Goal: Contribute content: Contribute content

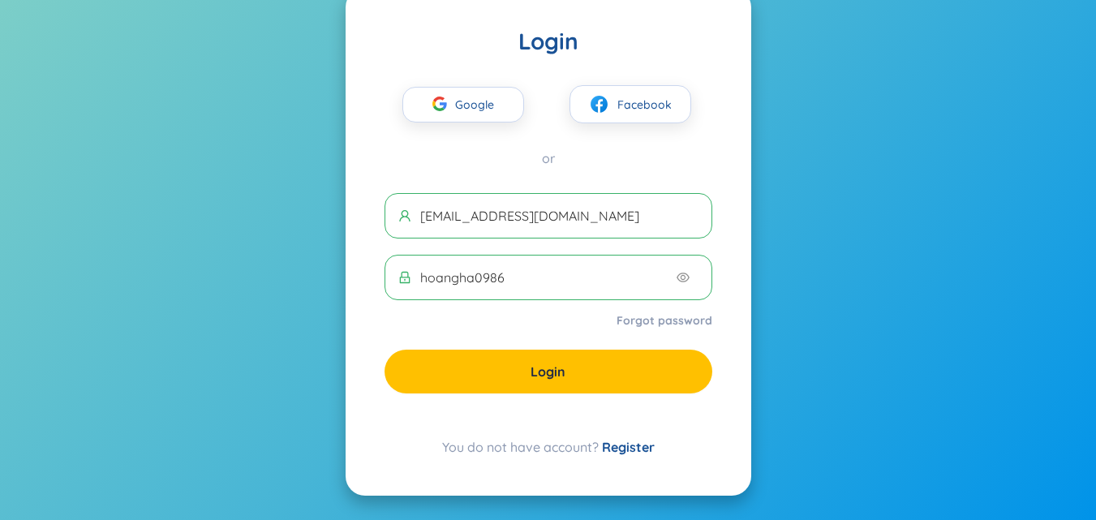
scroll to position [59, 0]
click at [606, 90] on button "Facebook" at bounding box center [630, 104] width 122 height 38
click at [615, 122] on button "Facebook" at bounding box center [630, 104] width 122 height 38
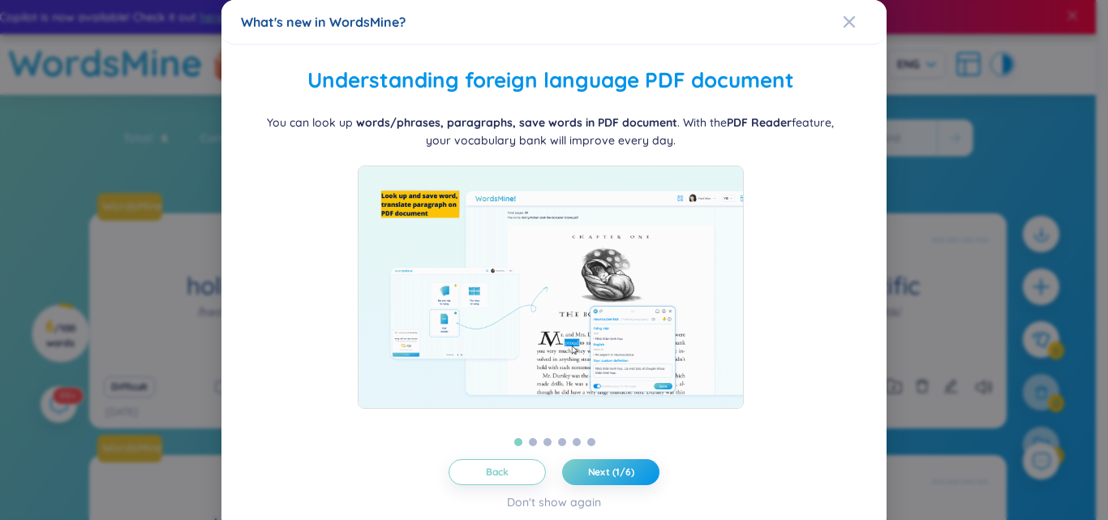
click at [573, 470] on button "Next (1/6)" at bounding box center [610, 472] width 97 height 26
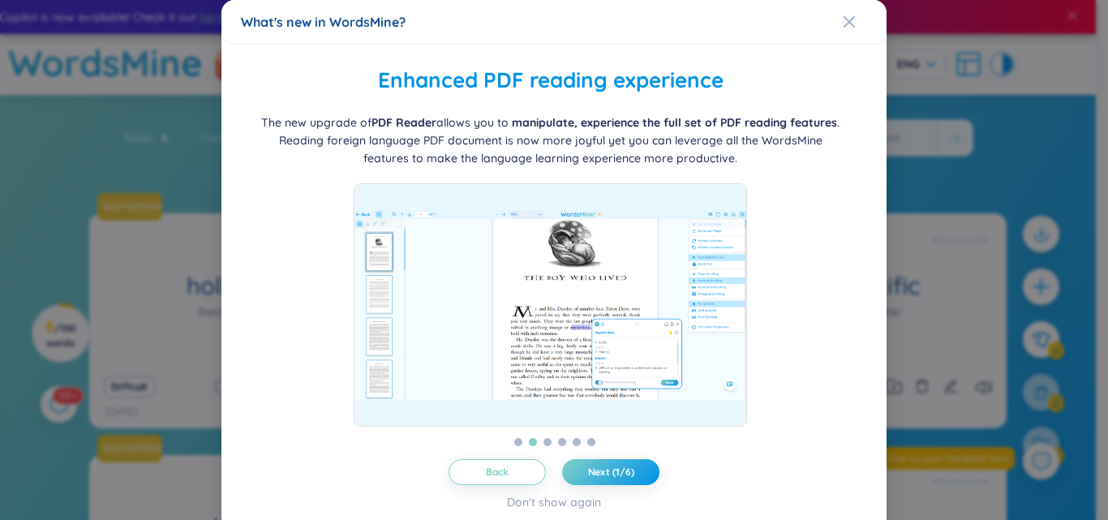
click at [573, 470] on button "Next (1/6)" at bounding box center [610, 472] width 97 height 26
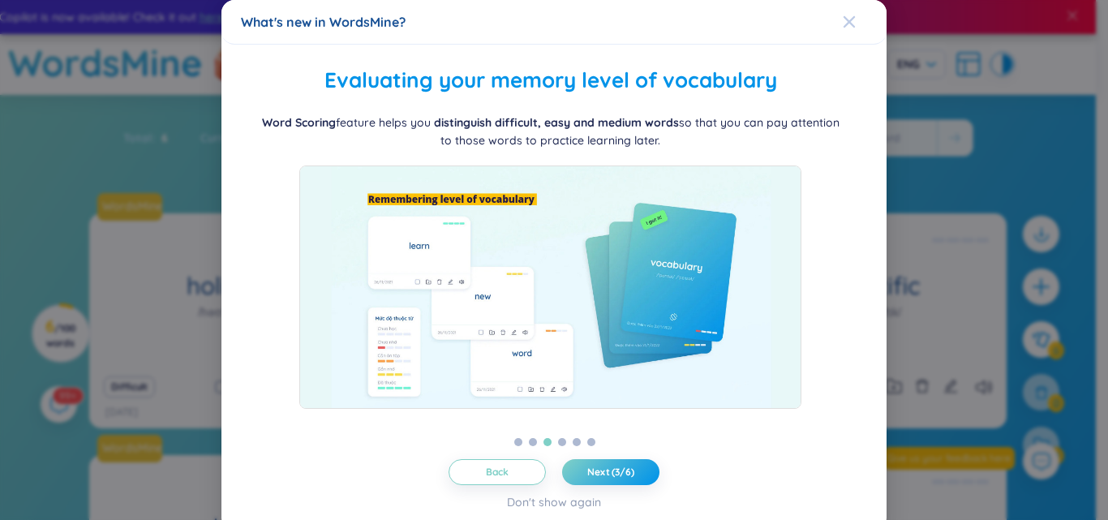
click at [844, 20] on icon "Close" at bounding box center [849, 21] width 11 height 11
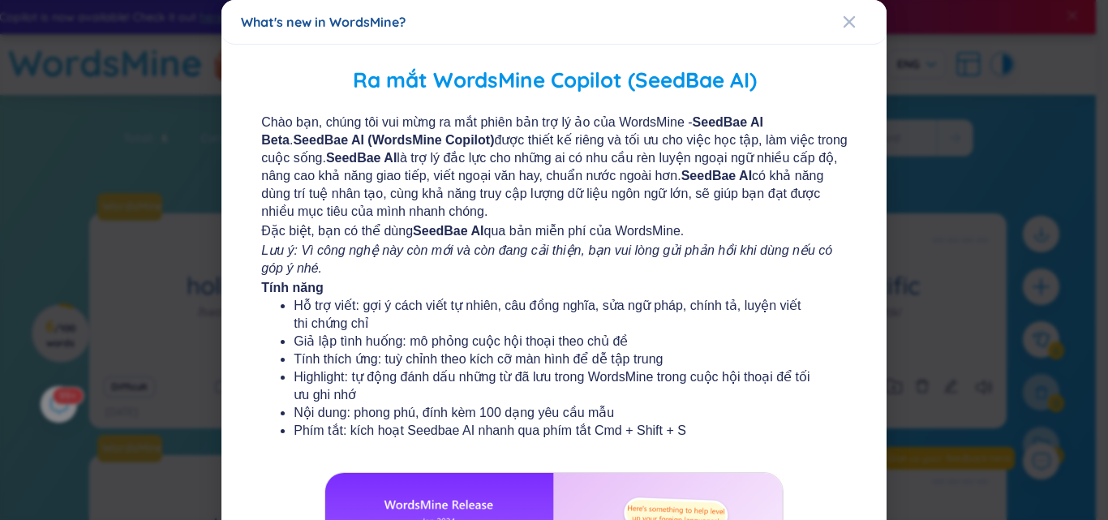
drag, startPoint x: 578, startPoint y: 213, endPoint x: 689, endPoint y: 173, distance: 118.0
click at [689, 173] on span "Chào bạn, [PERSON_NAME] [PERSON_NAME] ra mắt phiên bản trợ lý ảo của WordsMine …" at bounding box center [554, 167] width 586 height 107
drag, startPoint x: 689, startPoint y: 173, endPoint x: 827, endPoint y: 26, distance: 202.0
click at [827, 26] on div "What's new in WordsMine? Ra mắt WordsMine Copilot (SeedBae AI) Chào bạn, chúng …" at bounding box center [553, 409] width 665 height 819
click at [827, 26] on div "What's new in WordsMine?" at bounding box center [554, 22] width 626 height 18
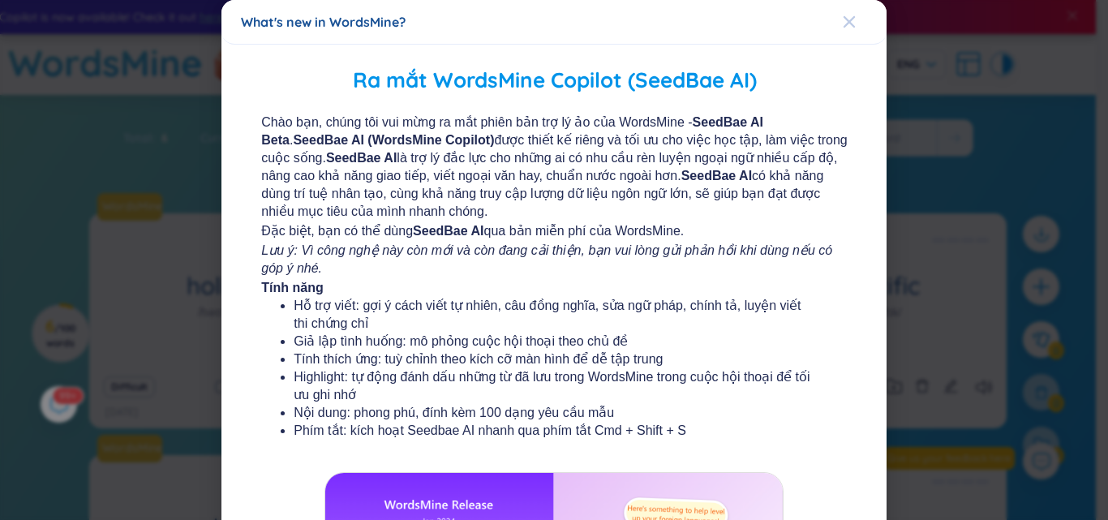
click at [843, 19] on icon "Close" at bounding box center [849, 21] width 13 height 13
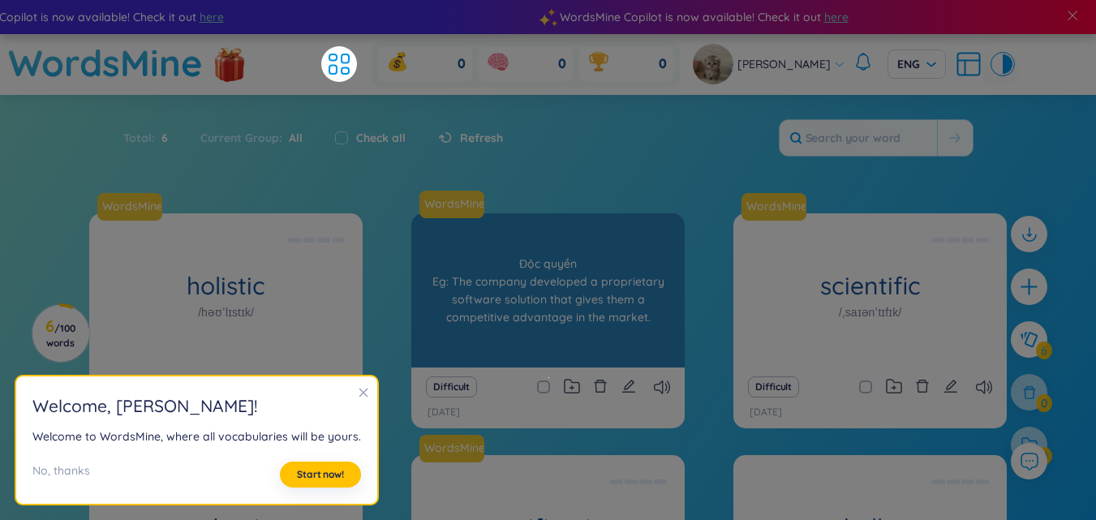
click at [671, 212] on section "Sort Alphabet Ascending Alphabet Descending Time-based Ascending Time-based Des…" at bounding box center [548, 409] width 1096 height 628
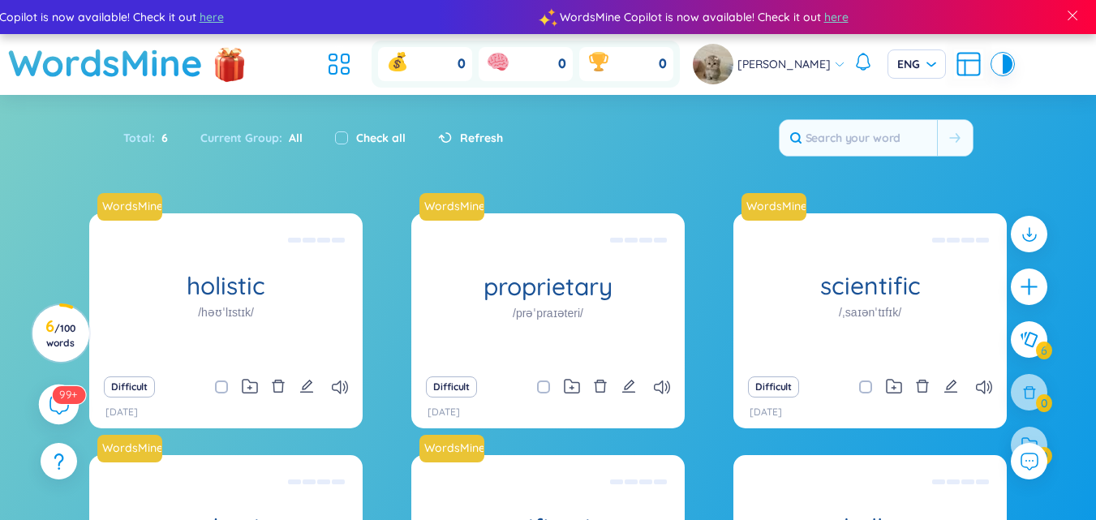
click at [58, 405] on icon at bounding box center [58, 403] width 19 height 19
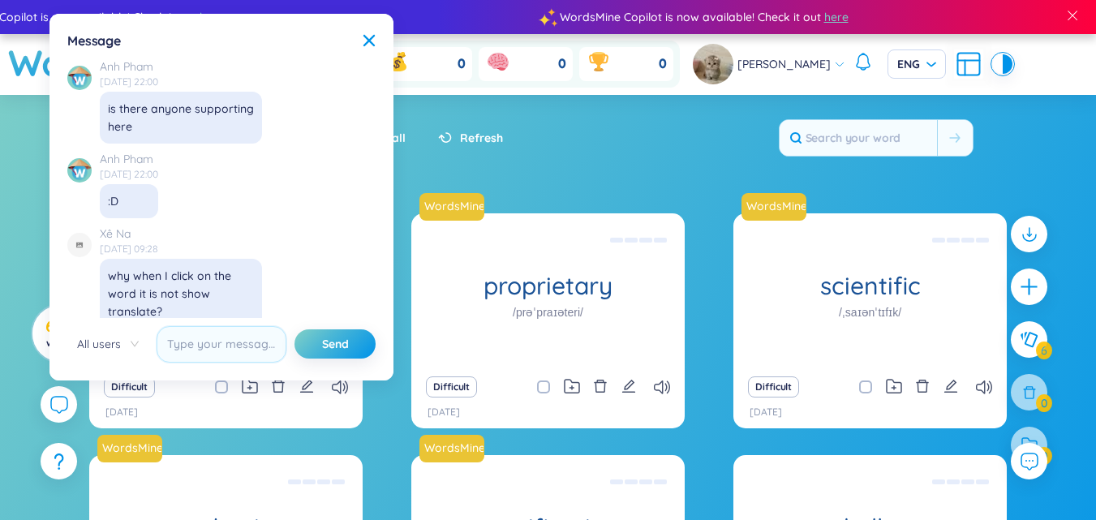
scroll to position [18733, 0]
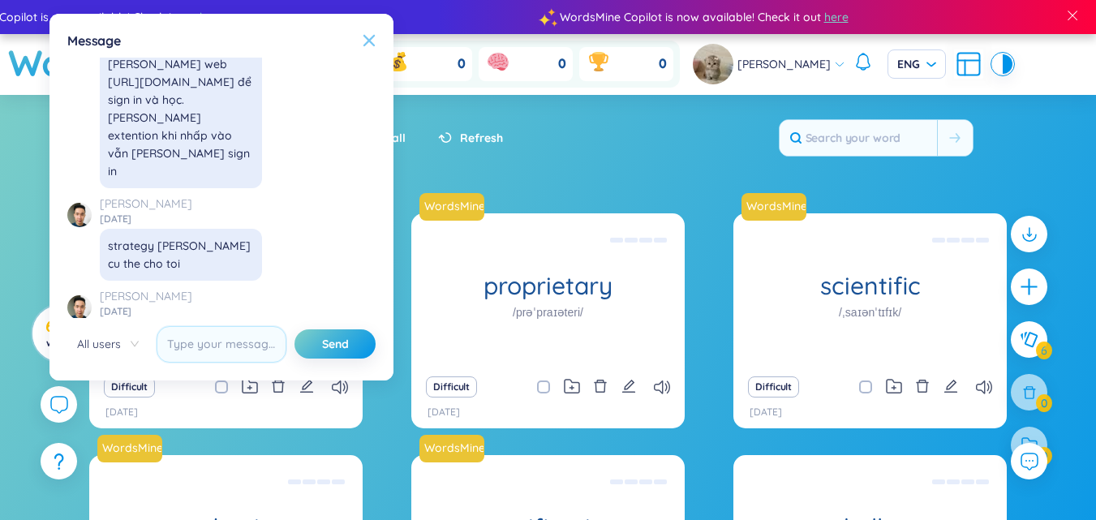
click at [367, 44] on icon at bounding box center [369, 40] width 13 height 13
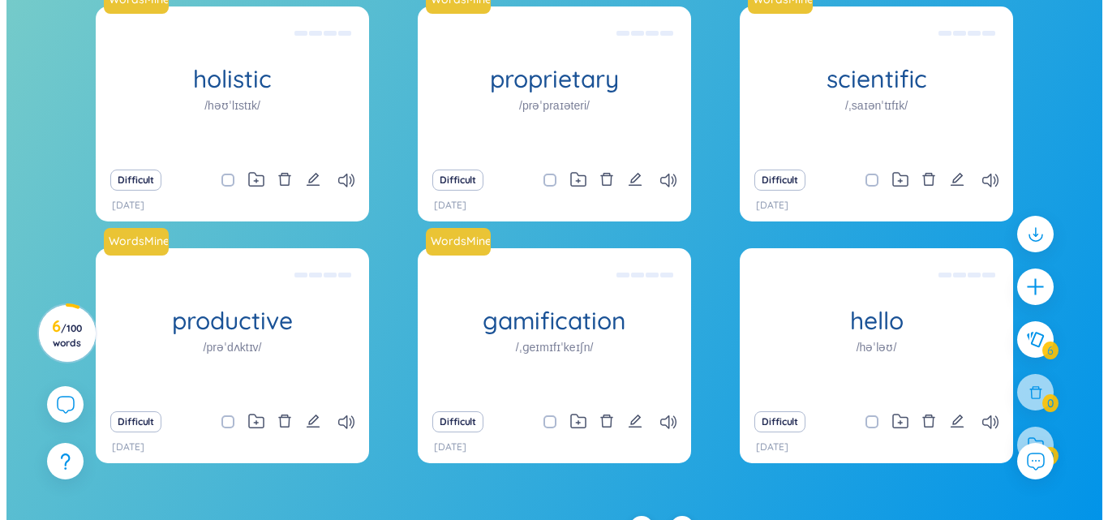
scroll to position [235, 0]
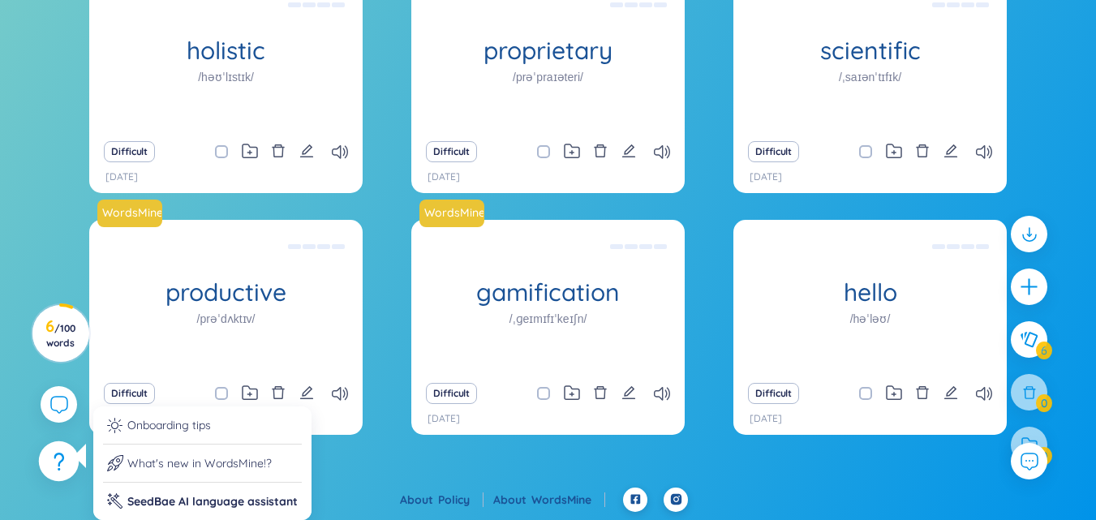
click at [41, 461] on div at bounding box center [59, 461] width 41 height 41
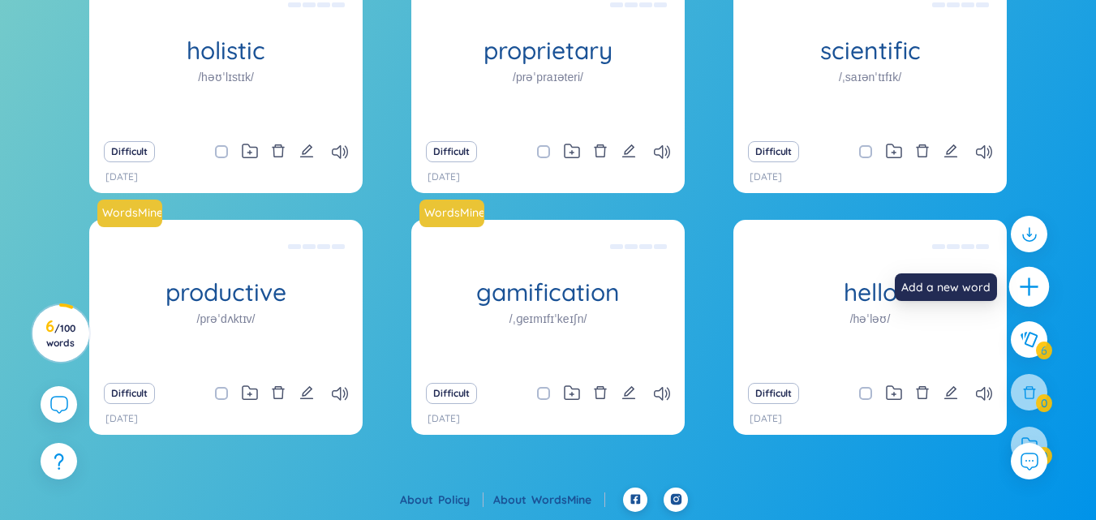
click at [1019, 281] on icon "plus" at bounding box center [1029, 287] width 23 height 23
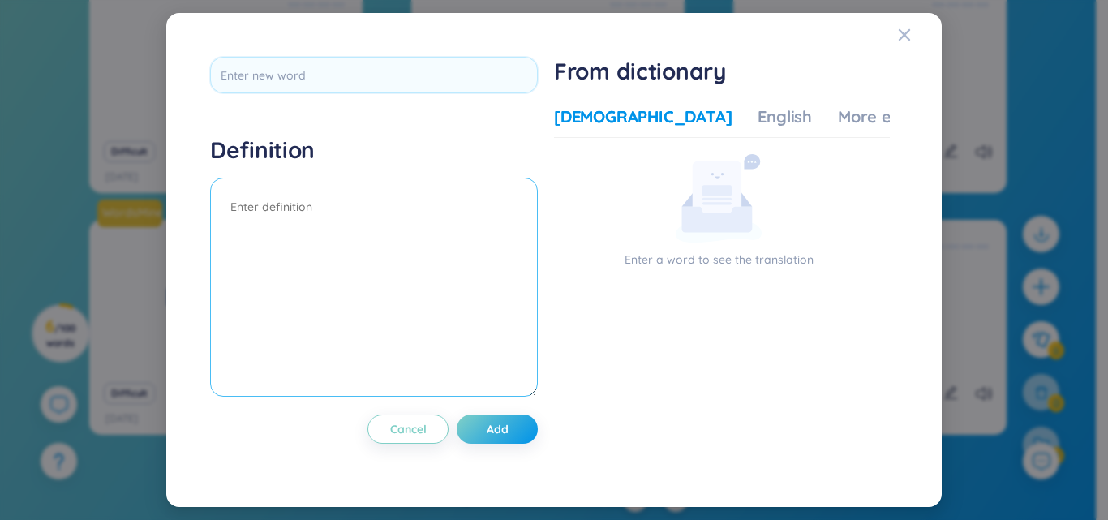
click at [530, 252] on textarea at bounding box center [374, 287] width 328 height 219
paste textarea "Lo ipsu do Sit, ame C'a e seddoeiusmod temp incid 🗺️. Ut lab et do magnaali 🕵️‍…"
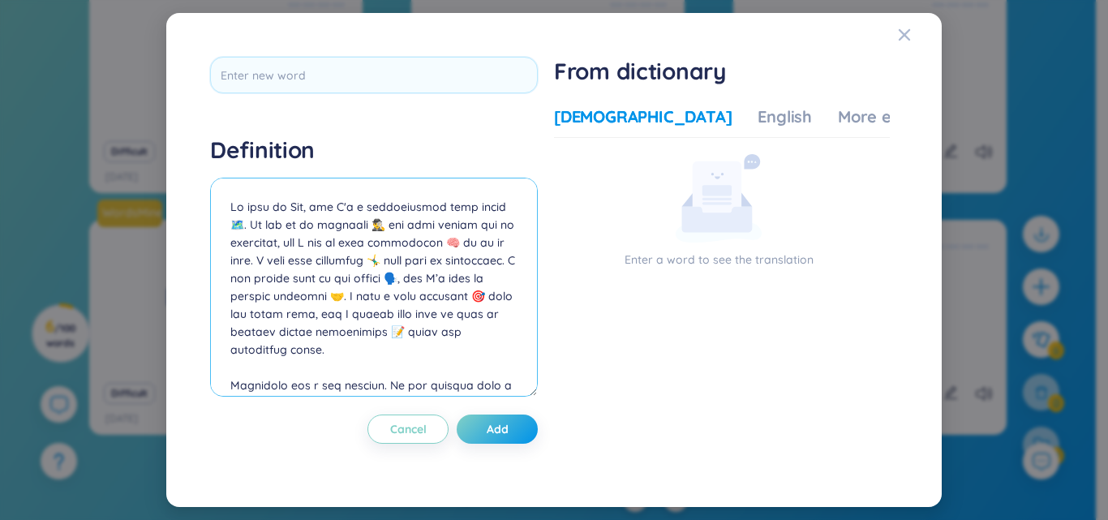
scroll to position [711, 0]
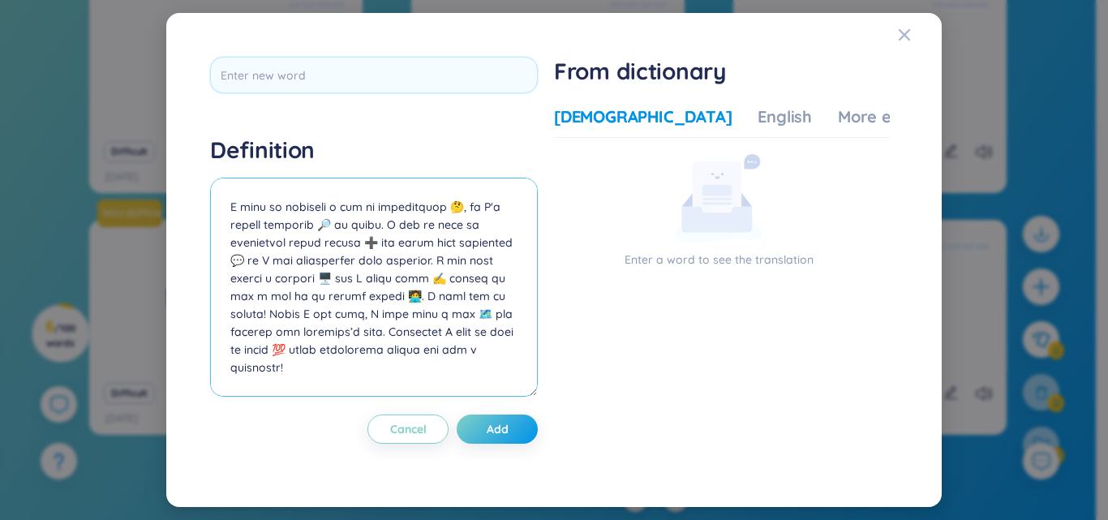
click at [397, 240] on textarea at bounding box center [374, 287] width 328 height 219
click at [385, 328] on textarea at bounding box center [374, 287] width 328 height 219
click at [374, 367] on textarea at bounding box center [374, 287] width 328 height 219
type textarea "Lo ipsu do Sit, ame C'a e seddoeiusmod temp incid 🗺️. Ut lab et do magnaali 🕵️‍…"
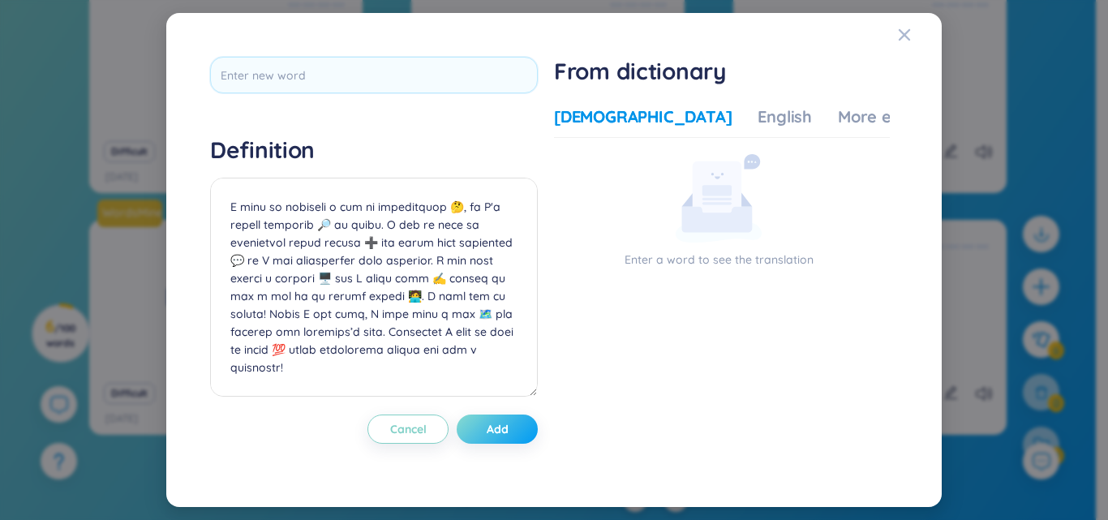
click at [516, 432] on button "Add" at bounding box center [497, 428] width 81 height 29
click at [758, 107] on div "English" at bounding box center [785, 116] width 54 height 23
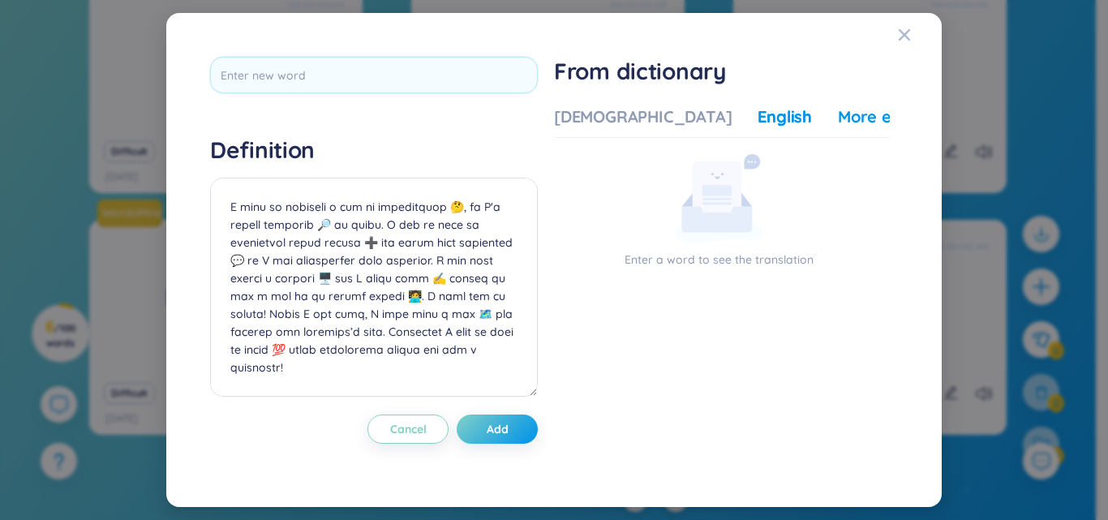
click at [838, 108] on div "More examples" at bounding box center [897, 116] width 118 height 23
